Goal: Register for event/course

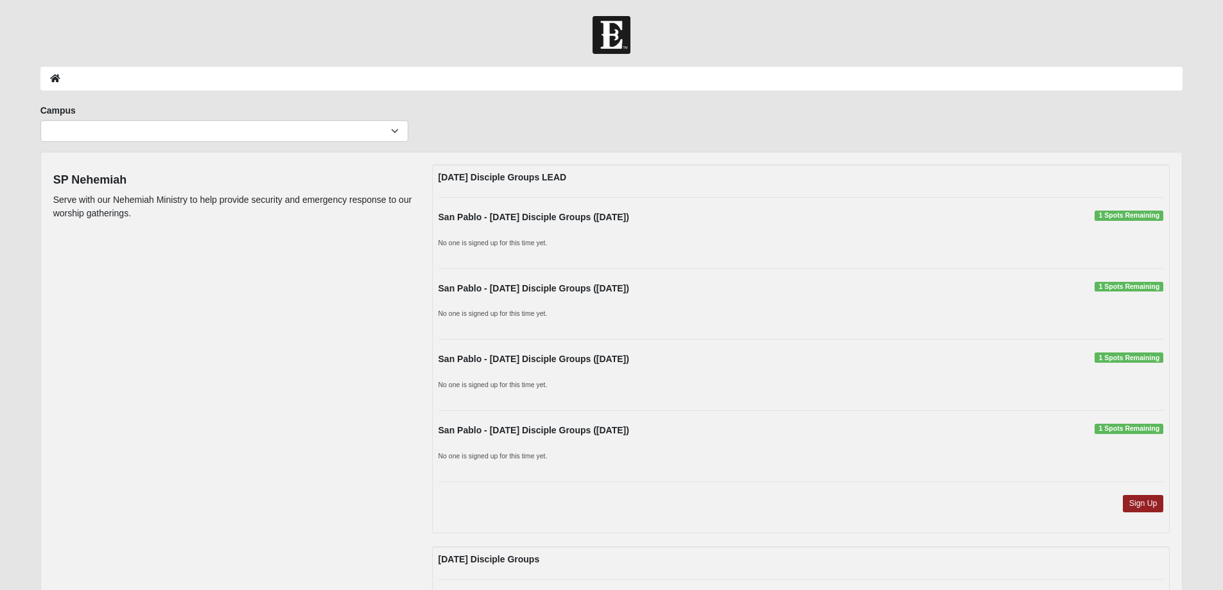
drag, startPoint x: 289, startPoint y: 145, endPoint x: 289, endPoint y: 138, distance: 7.1
click at [289, 144] on div "Campus [GEOGRAPHIC_DATA] Eleven22 Online [PERSON_NAME][GEOGRAPHIC_DATA] Jesup M…" at bounding box center [224, 128] width 387 height 48
click at [289, 137] on select "Arlington Baymeadows Eleven22 Online [PERSON_NAME][GEOGRAPHIC_DATA] Jesup [GEOG…" at bounding box center [224, 131] width 368 height 22
select select "3"
click at [40, 120] on select "Arlington Baymeadows Eleven22 Online [PERSON_NAME][GEOGRAPHIC_DATA] Jesup [GEOG…" at bounding box center [224, 131] width 368 height 22
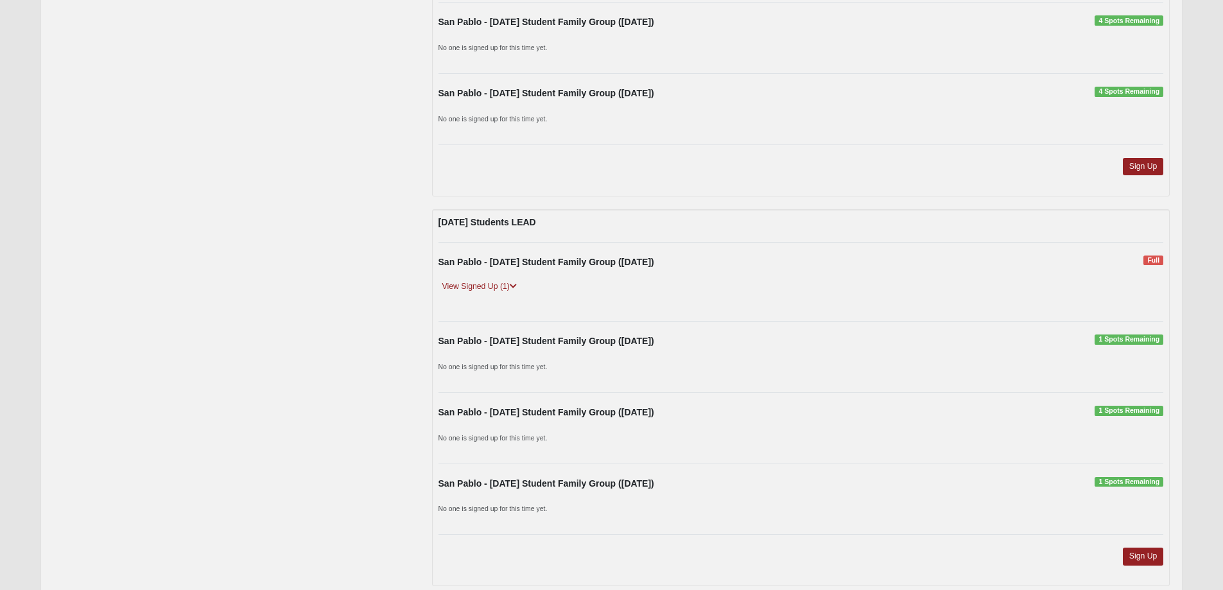
scroll to position [1498, 0]
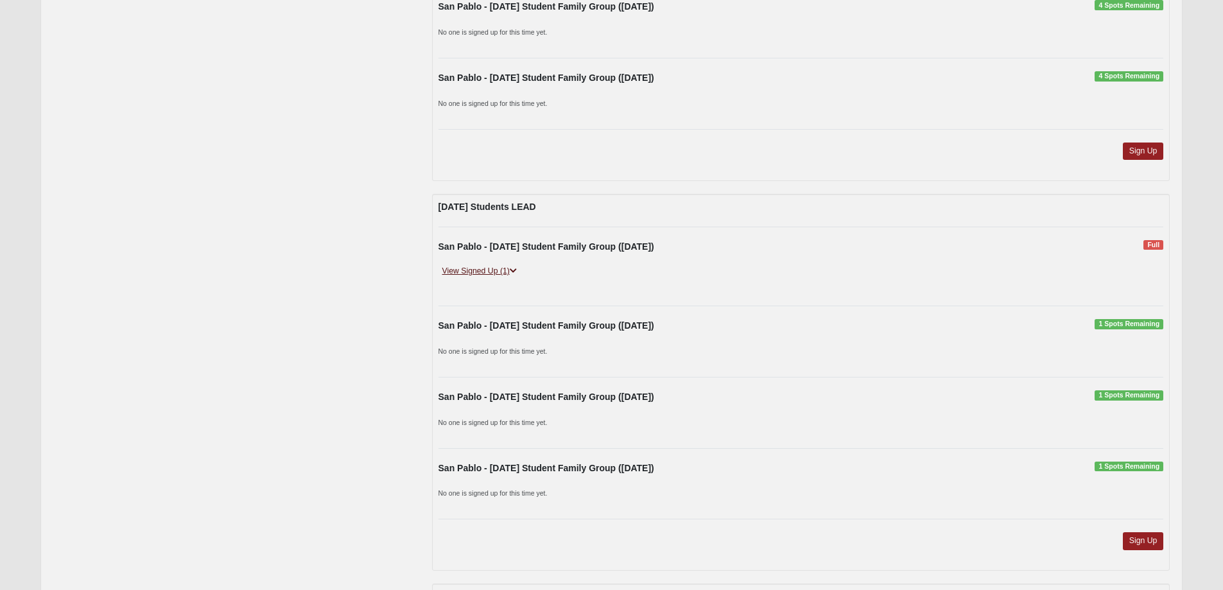
click at [496, 271] on link "View Signed Up (1)" at bounding box center [479, 270] width 82 height 13
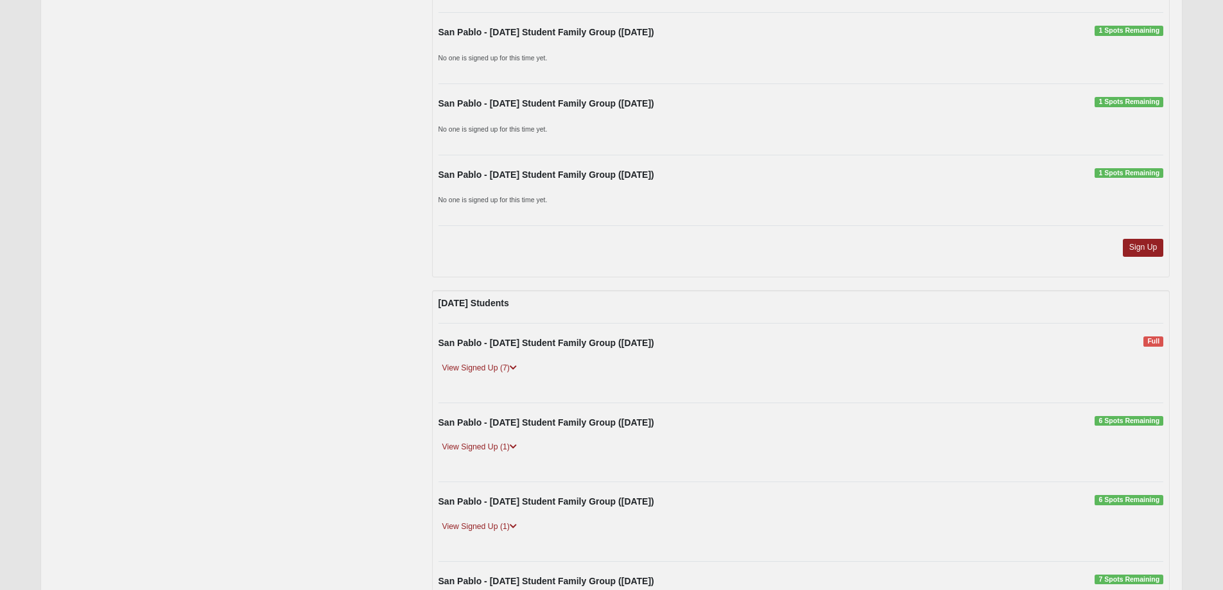
scroll to position [1840, 0]
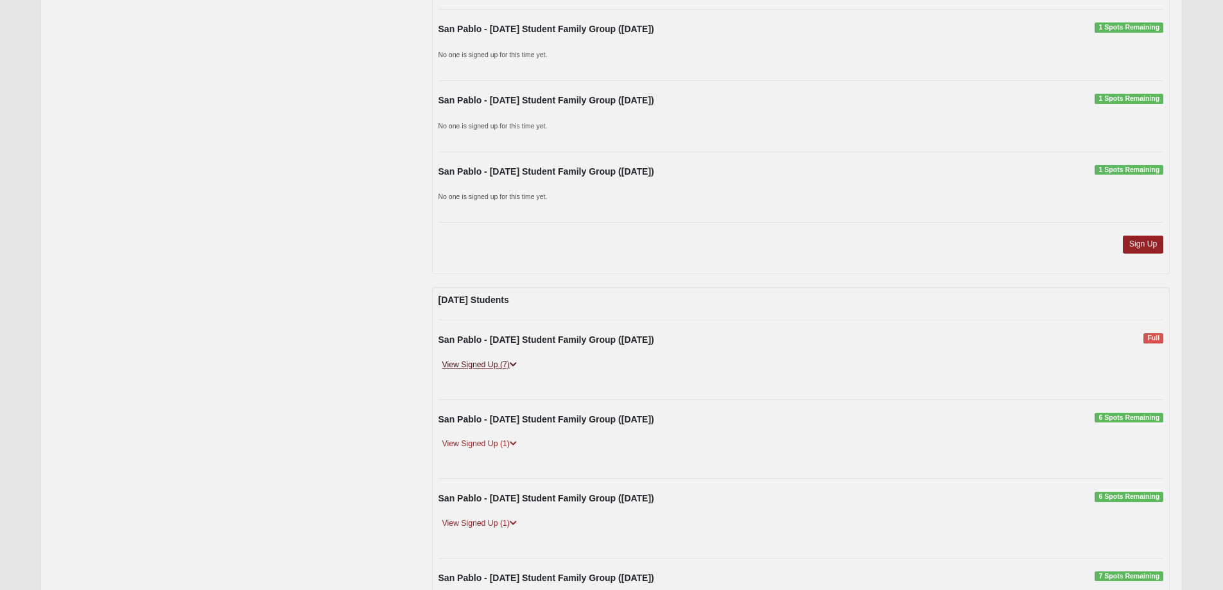
click at [463, 362] on link "View Signed Up (7)" at bounding box center [479, 364] width 82 height 13
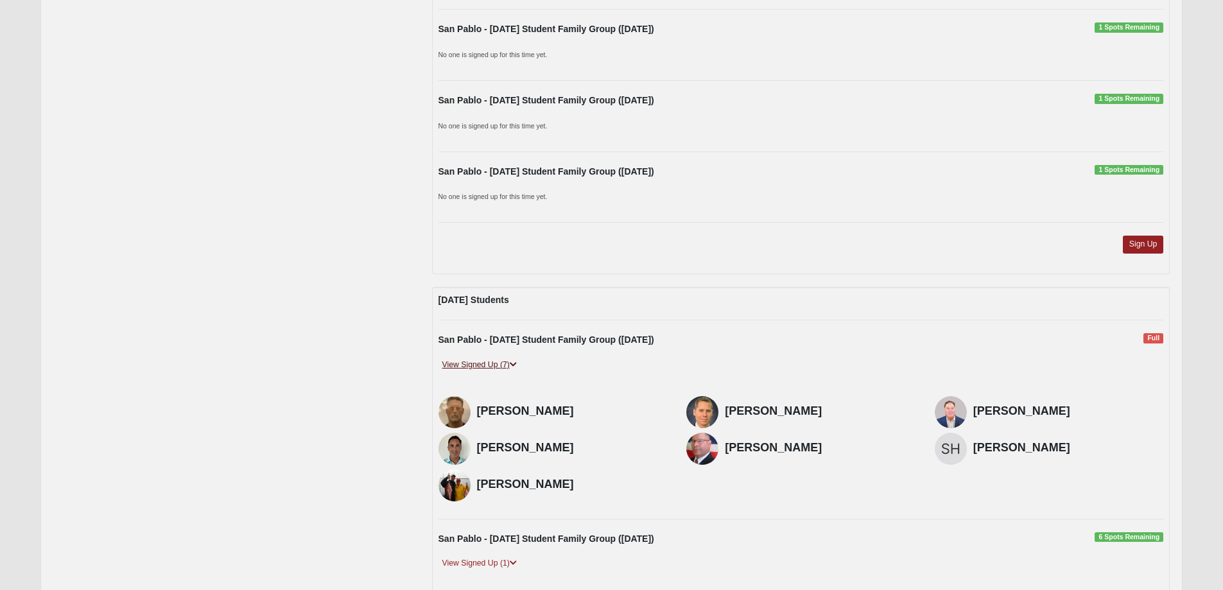
click at [457, 361] on link "View Signed Up (7)" at bounding box center [479, 364] width 82 height 13
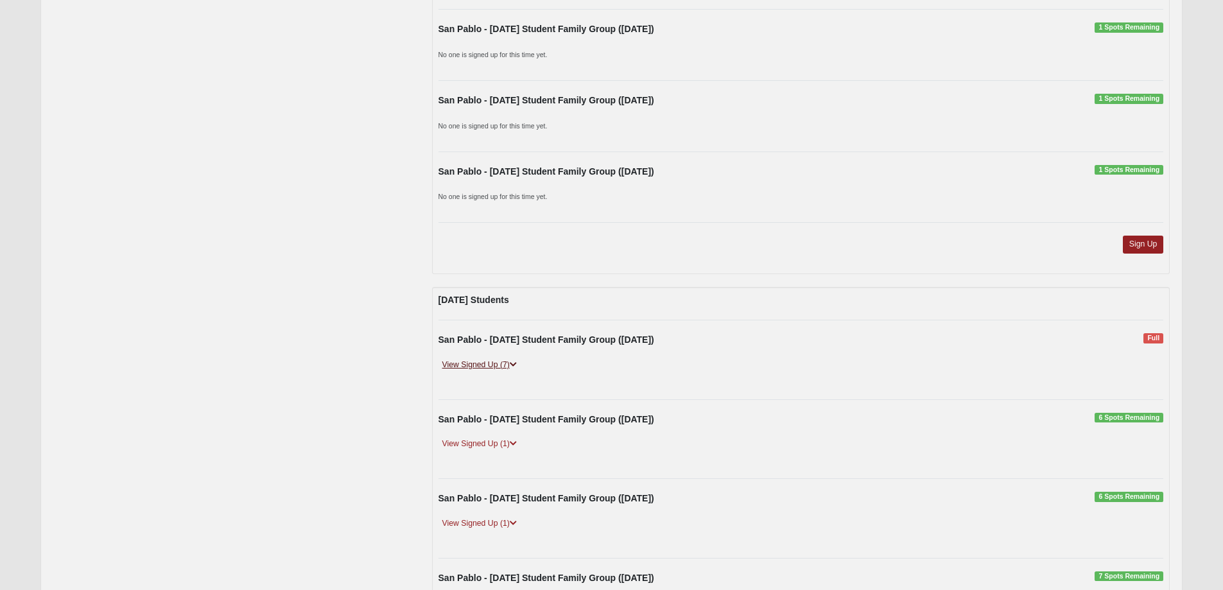
click at [510, 366] on link "View Signed Up (7)" at bounding box center [479, 364] width 82 height 13
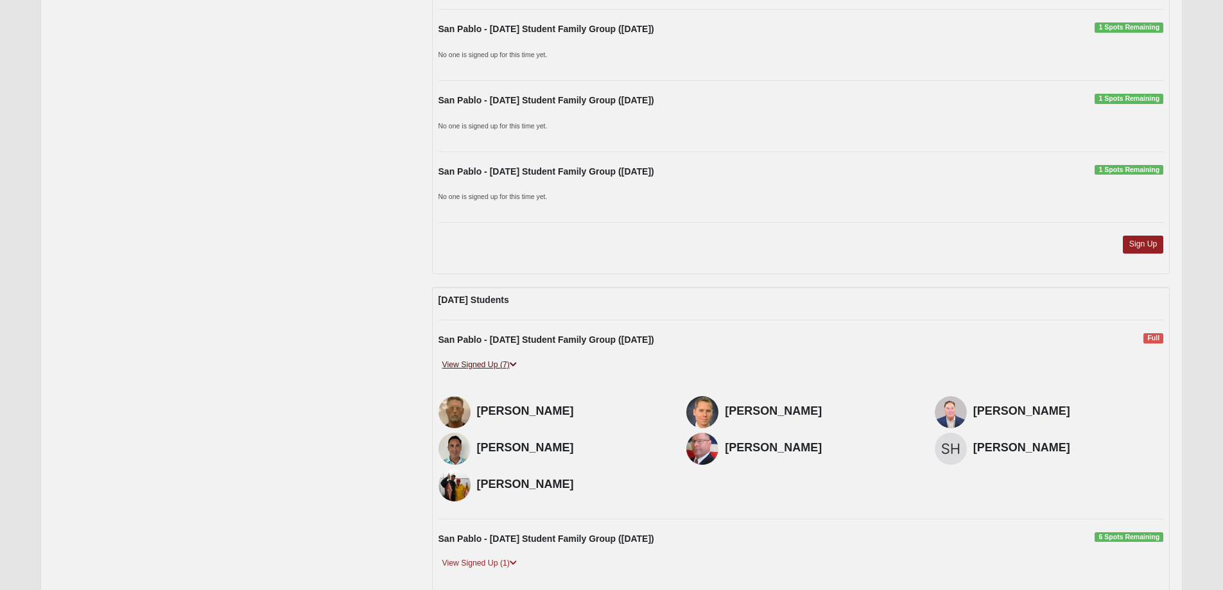
click at [462, 359] on link "View Signed Up (7)" at bounding box center [479, 364] width 82 height 13
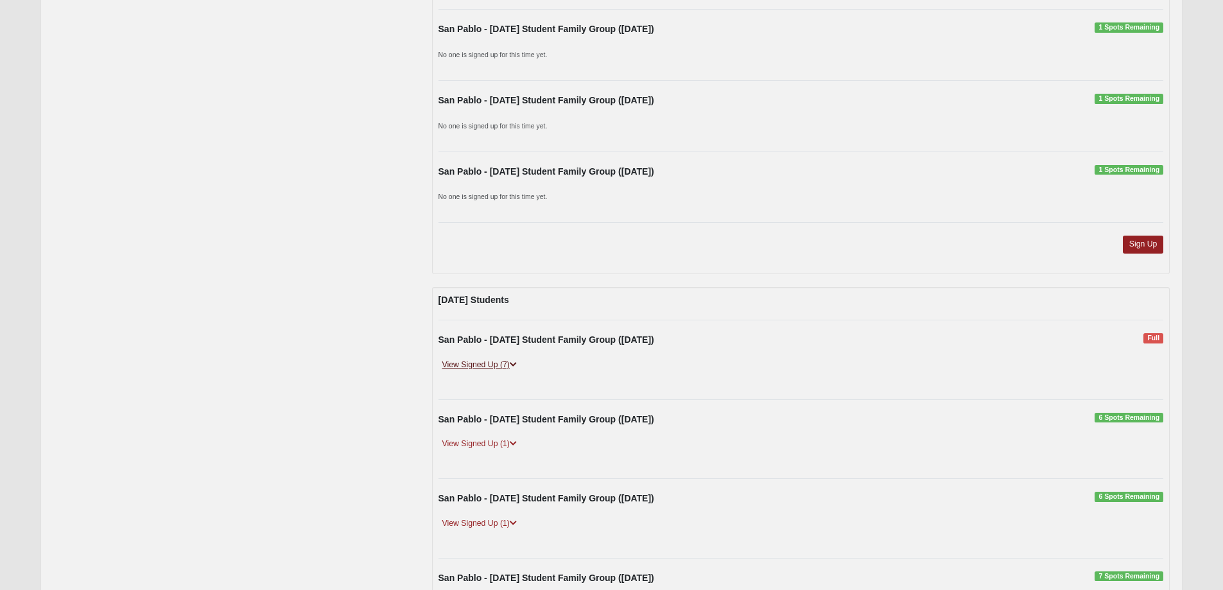
click at [462, 359] on link "View Signed Up (7)" at bounding box center [479, 364] width 82 height 13
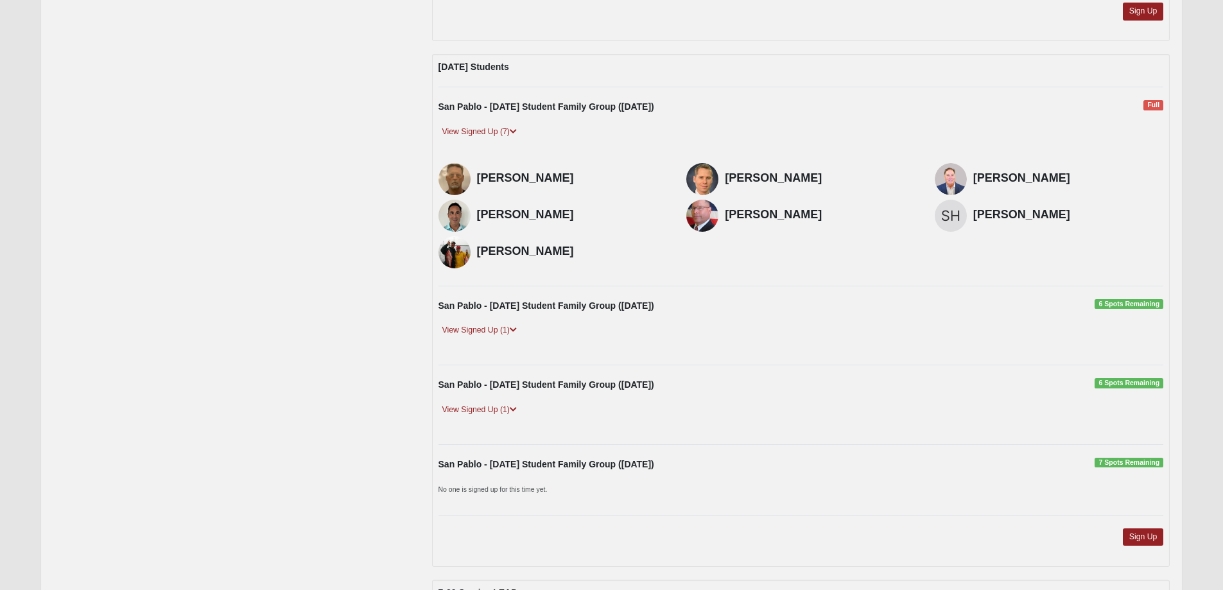
scroll to position [2054, 0]
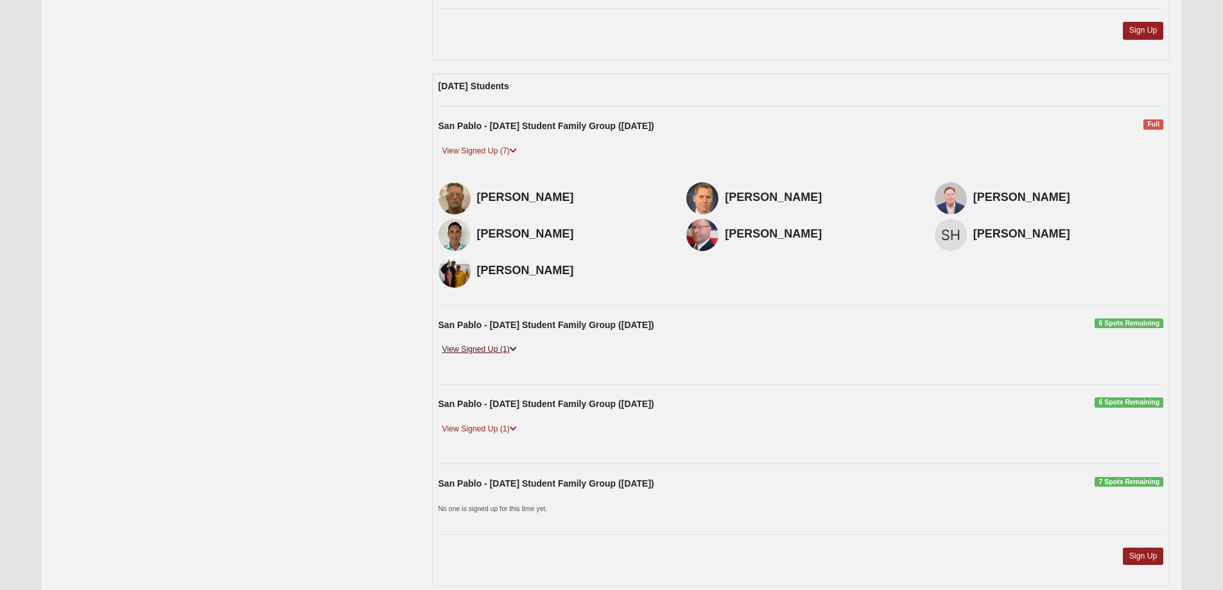
click at [470, 352] on link "View Signed Up (1)" at bounding box center [479, 349] width 82 height 13
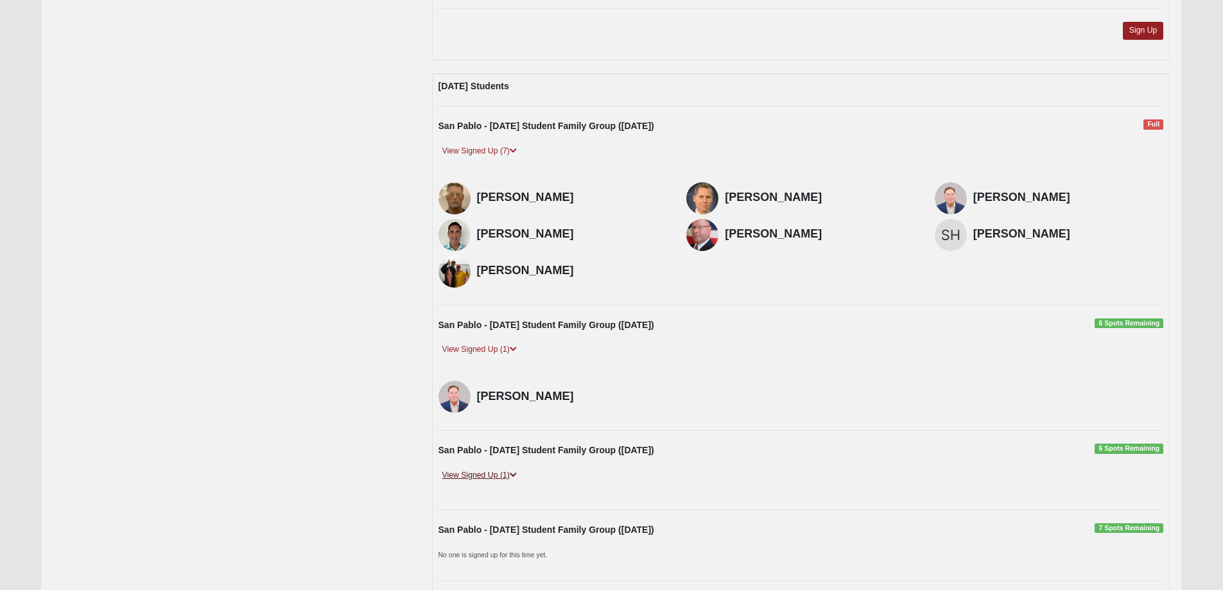
click at [462, 479] on link "View Signed Up (1)" at bounding box center [479, 475] width 82 height 13
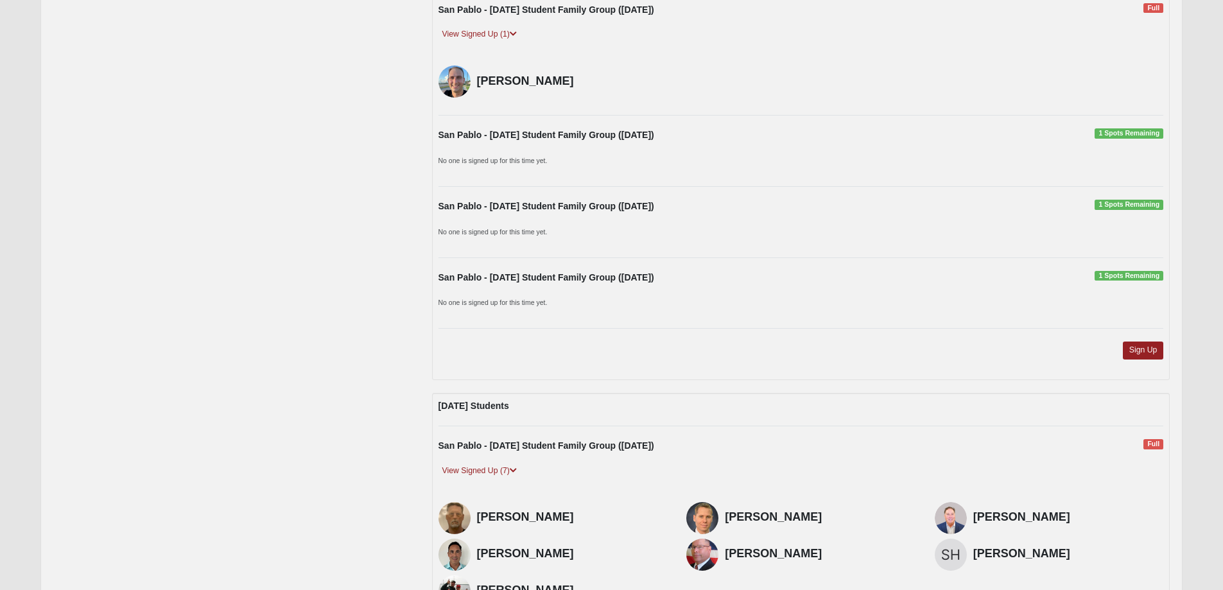
scroll to position [1754, 0]
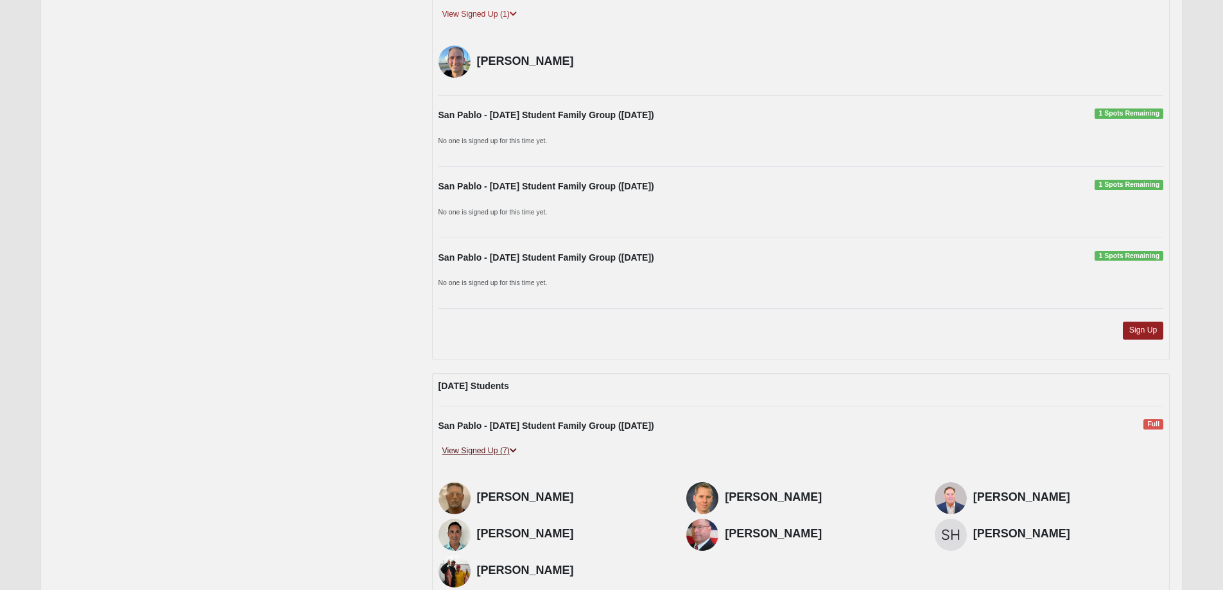
click at [489, 451] on link "View Signed Up (7)" at bounding box center [479, 450] width 82 height 13
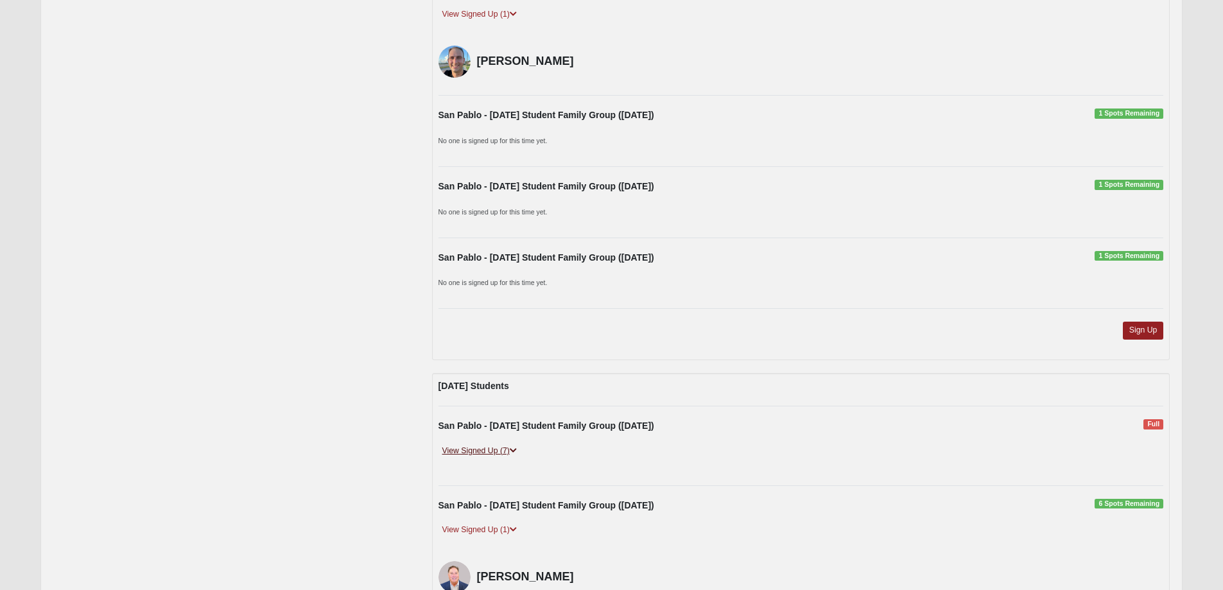
click at [489, 451] on link "View Signed Up (7)" at bounding box center [479, 450] width 82 height 13
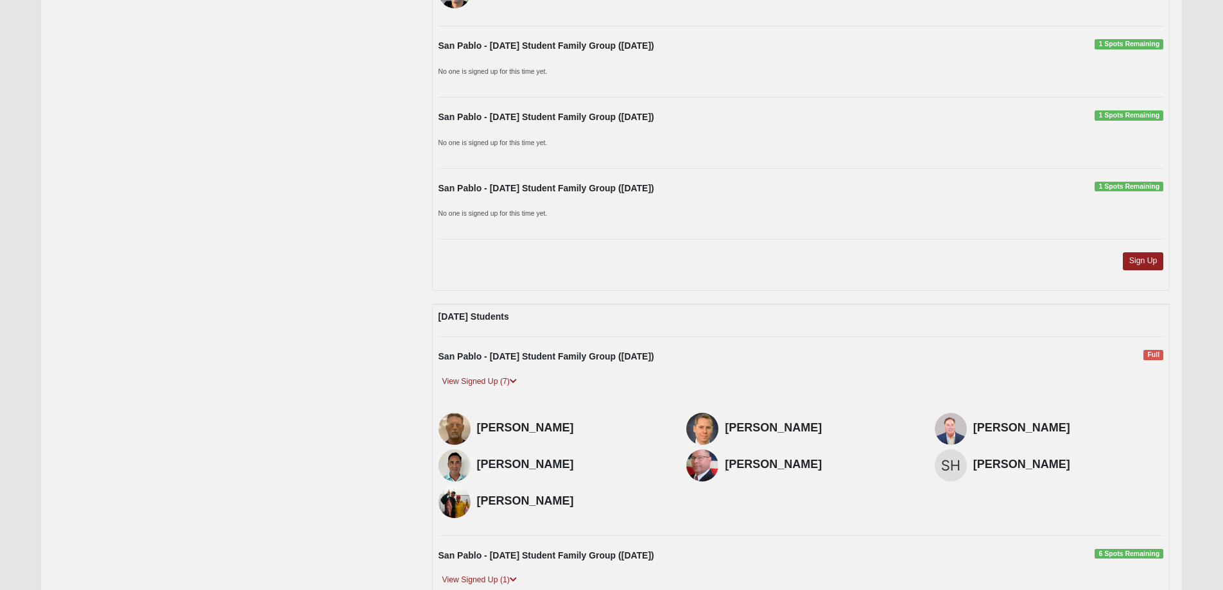
scroll to position [1840, 0]
